Goal: Transaction & Acquisition: Book appointment/travel/reservation

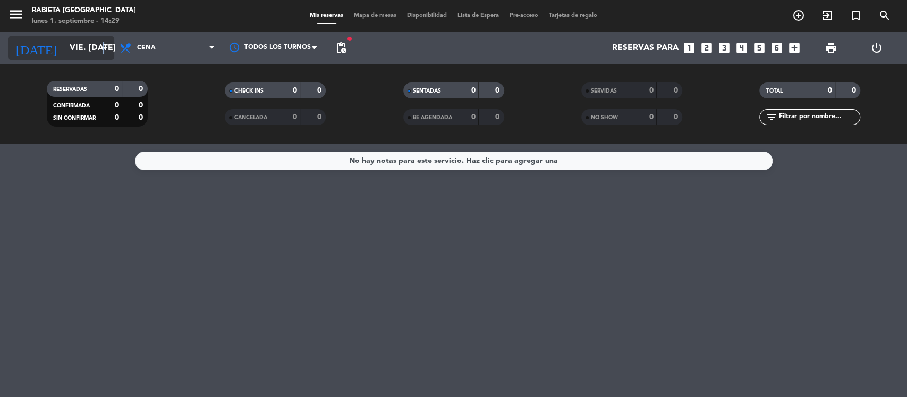
click at [103, 44] on icon "arrow_drop_down" at bounding box center [105, 47] width 13 height 13
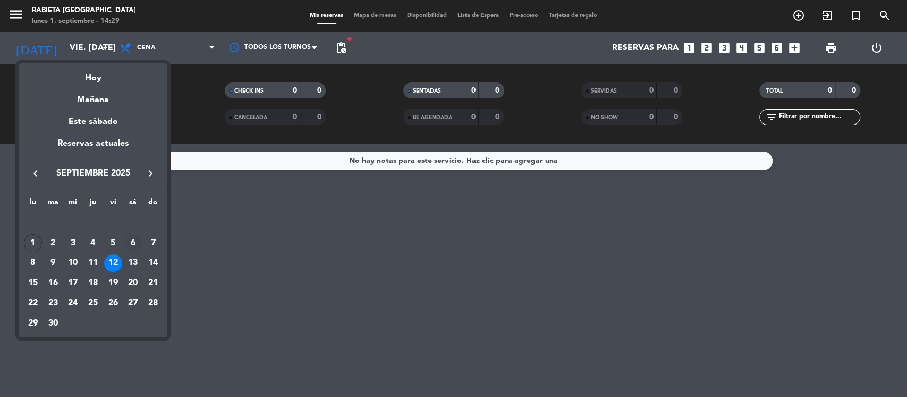
click at [132, 241] on div "6" at bounding box center [133, 243] width 18 height 18
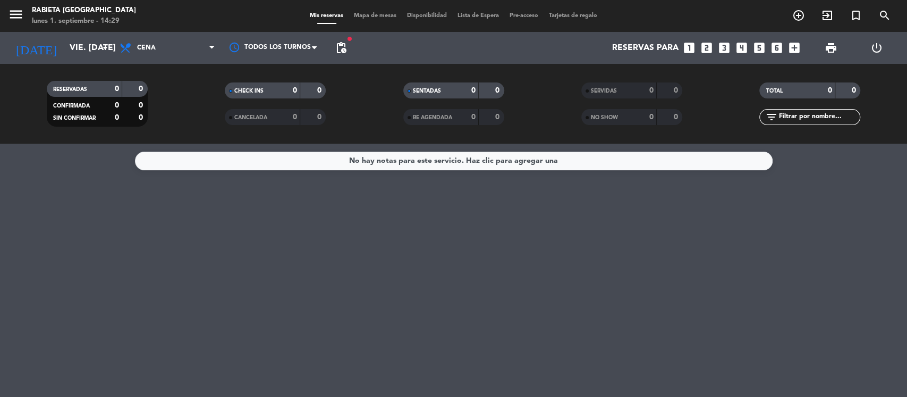
type input "sáb. [DATE]"
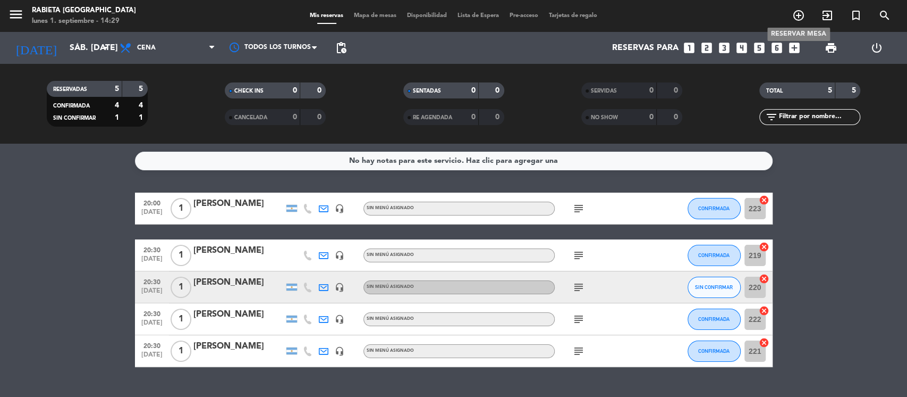
click at [795, 21] on icon "add_circle_outline" at bounding box center [798, 15] width 13 height 13
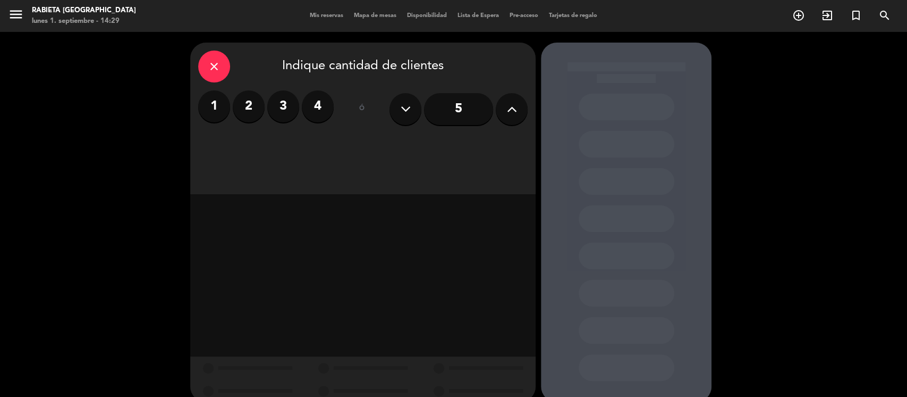
click at [730, 117] on div "close Indique cantidad de clientes 1 2 3 4 ó 5" at bounding box center [453, 222] width 907 height 381
drag, startPoint x: 208, startPoint y: 110, endPoint x: 370, endPoint y: 107, distance: 162.7
click at [208, 109] on label "1" at bounding box center [214, 106] width 32 height 32
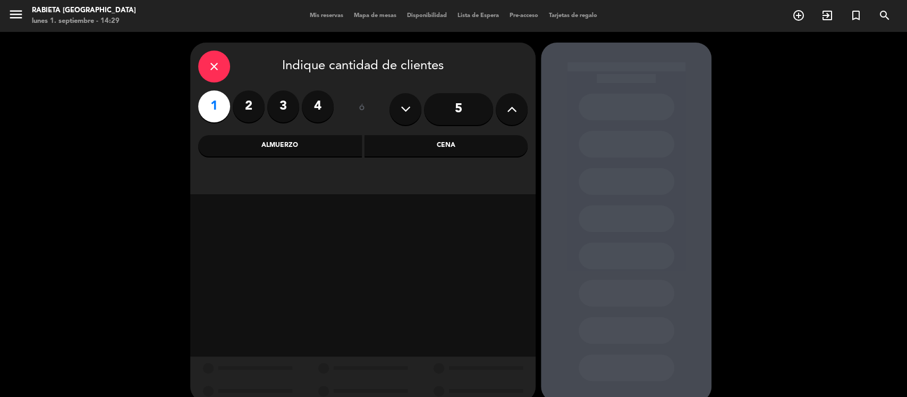
drag, startPoint x: 422, startPoint y: 142, endPoint x: 465, endPoint y: 143, distance: 42.5
click at [422, 142] on div "Cena" at bounding box center [447, 145] width 164 height 21
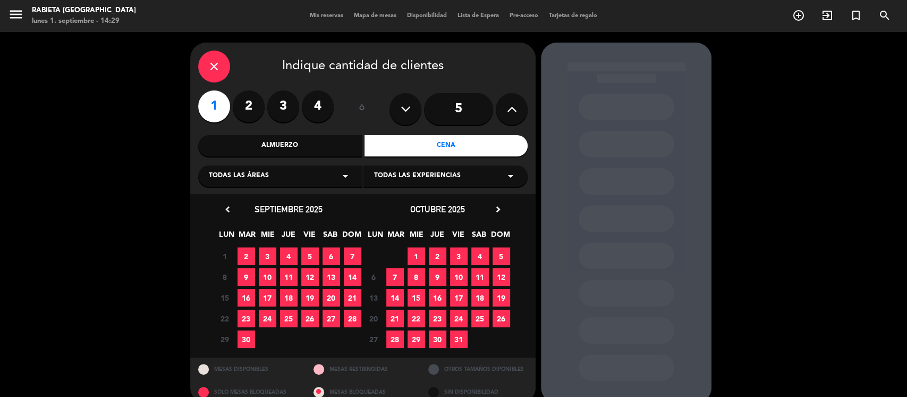
click at [335, 259] on span "6" at bounding box center [332, 256] width 18 height 18
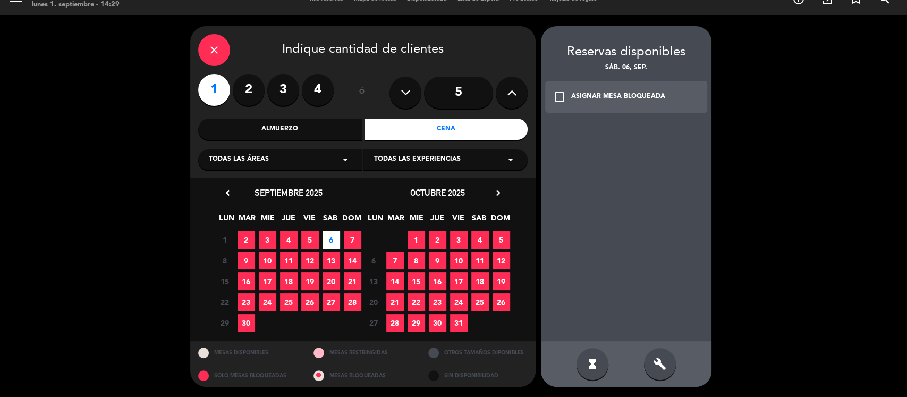
click at [598, 74] on div "Reservas disponibles sáb. 06, sep. check_box_outline_blank ASIGNAR MESA BLOQUEA…" at bounding box center [626, 81] width 171 height 78
click at [598, 96] on div "ASIGNAR MESA BLOQUEADA" at bounding box center [618, 96] width 94 height 11
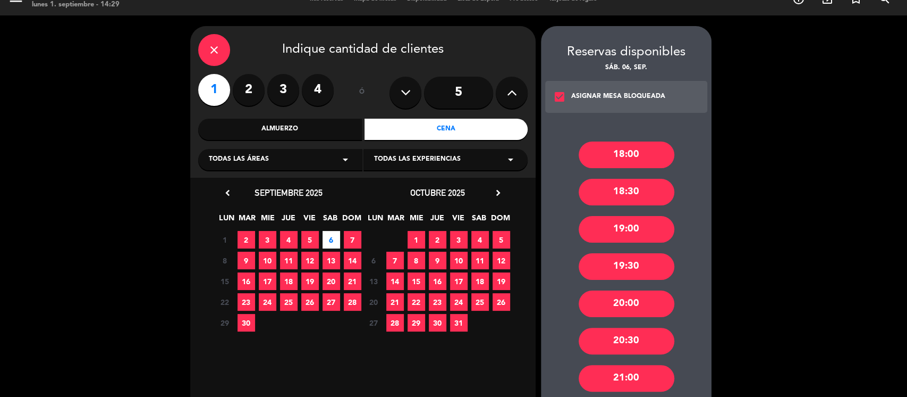
click at [635, 306] on div "20:00" at bounding box center [627, 303] width 96 height 27
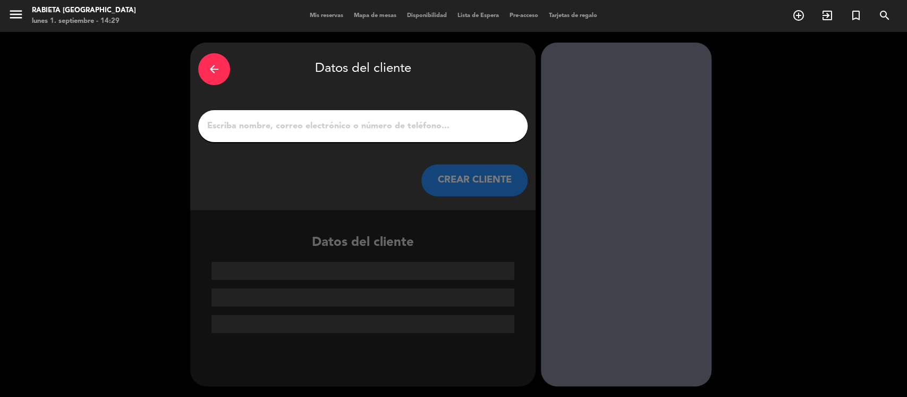
scroll to position [0, 0]
click at [252, 119] on input "1" at bounding box center [363, 126] width 314 height 15
paste input "[PERSON_NAME]"
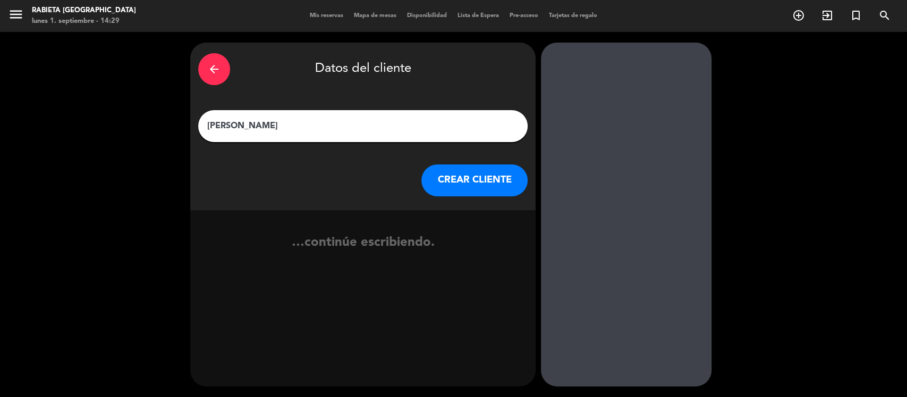
type input "[PERSON_NAME]"
click at [485, 194] on button "CREAR CLIENTE" at bounding box center [474, 180] width 106 height 32
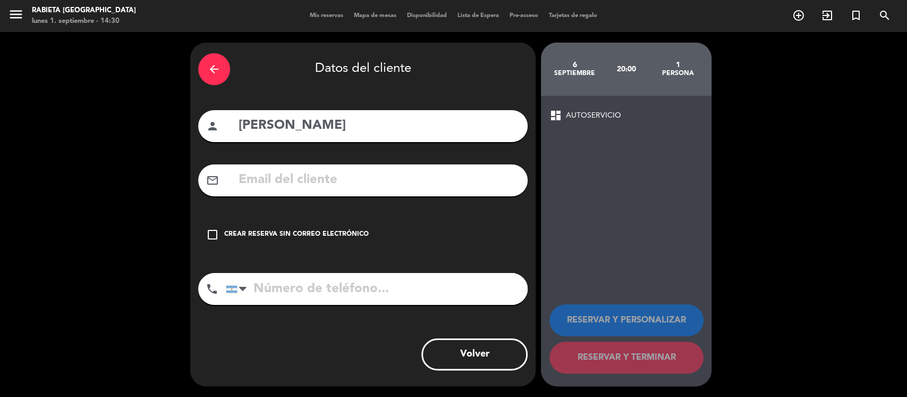
click at [279, 176] on input "text" at bounding box center [379, 180] width 282 height 22
paste input "[PERSON_NAME][EMAIL_ADDRESS][PERSON_NAME][DOMAIN_NAME]"
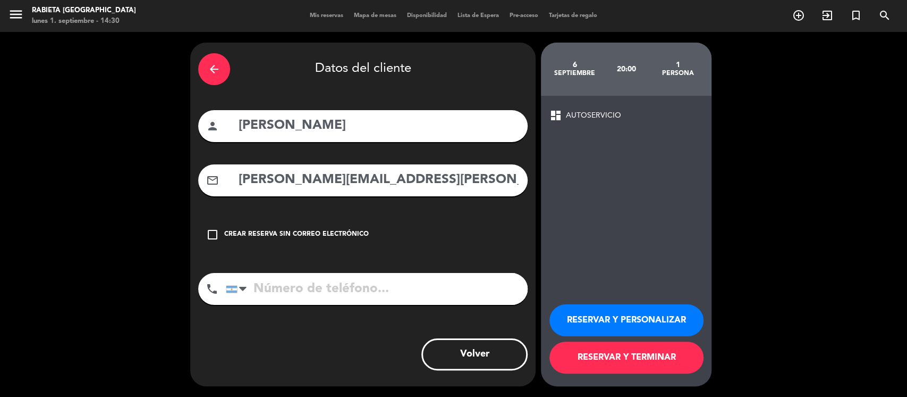
drag, startPoint x: 237, startPoint y: 180, endPoint x: 256, endPoint y: 181, distance: 19.1
click at [238, 180] on input "[PERSON_NAME][EMAIL_ADDRESS][PERSON_NAME][DOMAIN_NAME]" at bounding box center [379, 180] width 282 height 22
type input "[PERSON_NAME][EMAIL_ADDRESS][PERSON_NAME][DOMAIN_NAME]"
click at [660, 313] on button "RESERVAR Y PERSONALIZAR" at bounding box center [627, 320] width 154 height 32
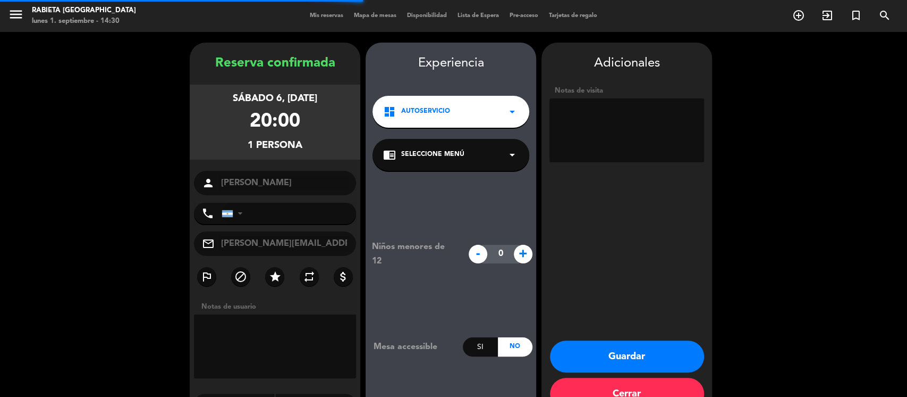
scroll to position [28, 0]
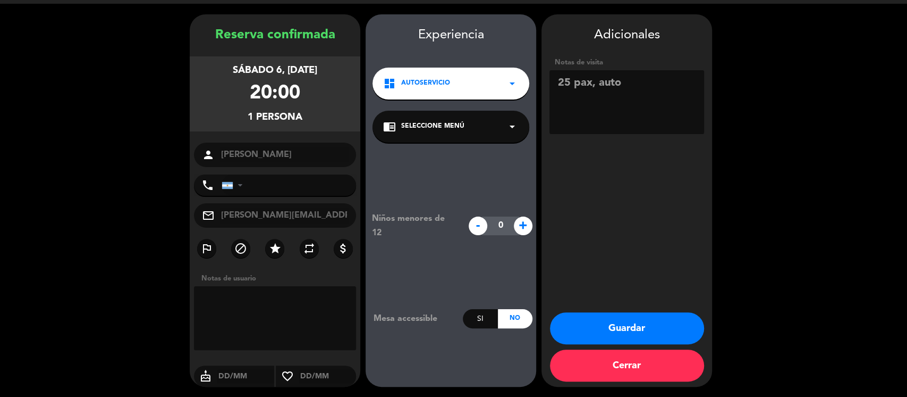
type textarea "25 pax, auto"
click at [791, 138] on booking-confirmed "Reserva confirmada sábado 6, [DATE] 20:00 1 persona person [PERSON_NAME] phone …" at bounding box center [454, 200] width 886 height 372
click at [597, 319] on button "Guardar" at bounding box center [627, 328] width 154 height 32
